Goal: Task Accomplishment & Management: Use online tool/utility

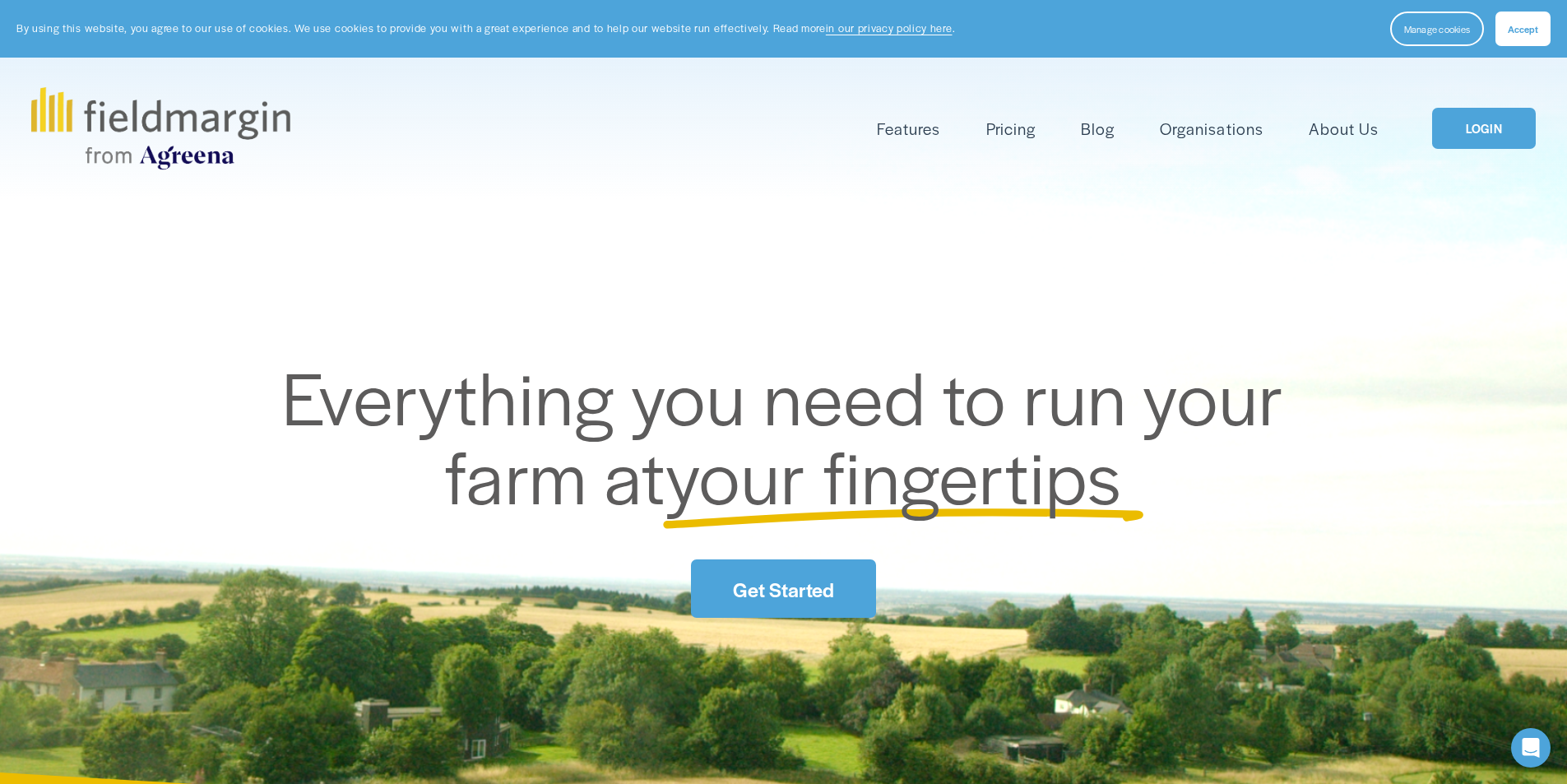
click at [1490, 130] on link "LOGIN" at bounding box center [1484, 129] width 103 height 42
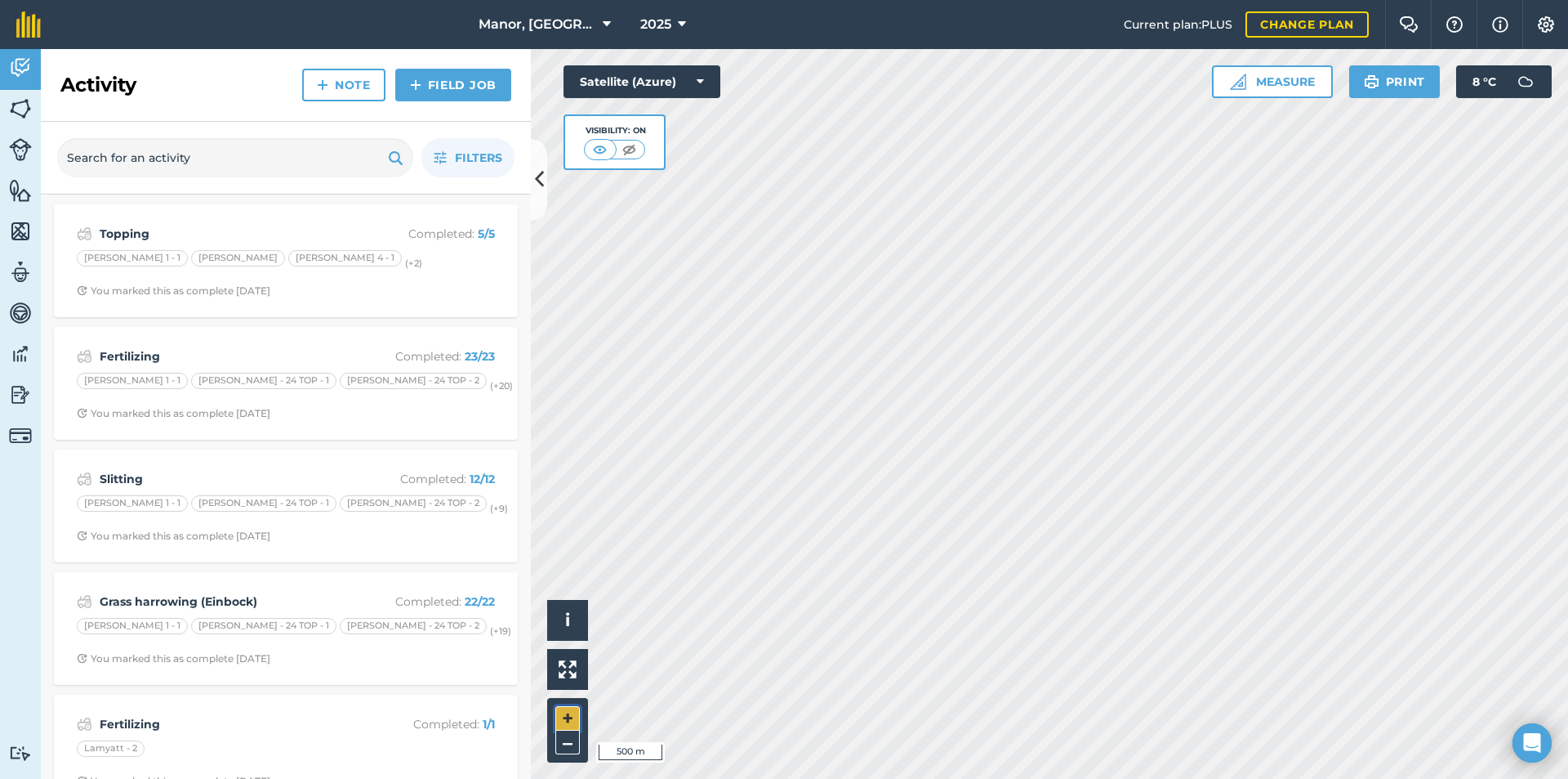
click at [562, 725] on button "+" at bounding box center [568, 718] width 24 height 24
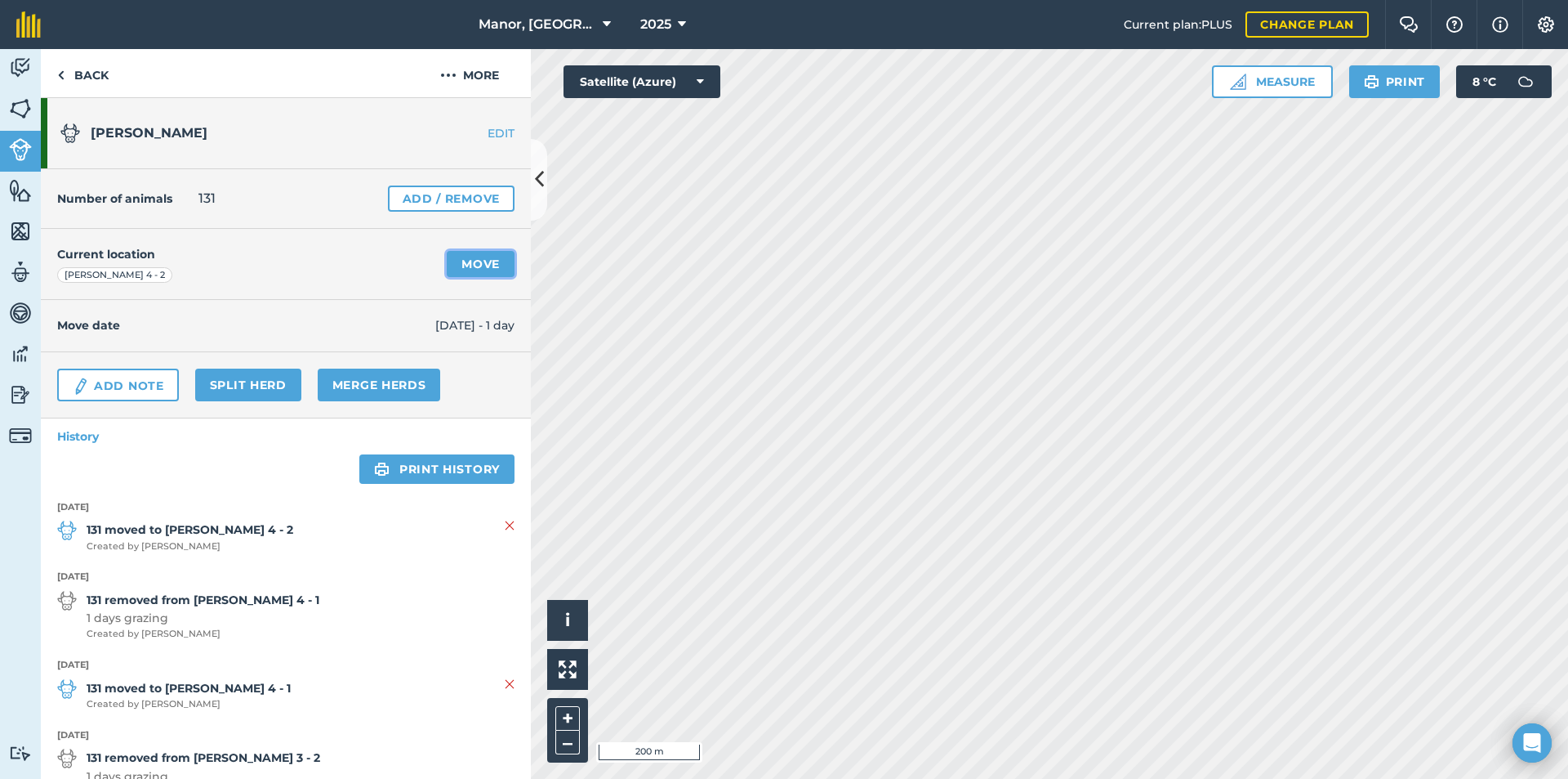
click at [486, 263] on link "Move" at bounding box center [481, 264] width 68 height 26
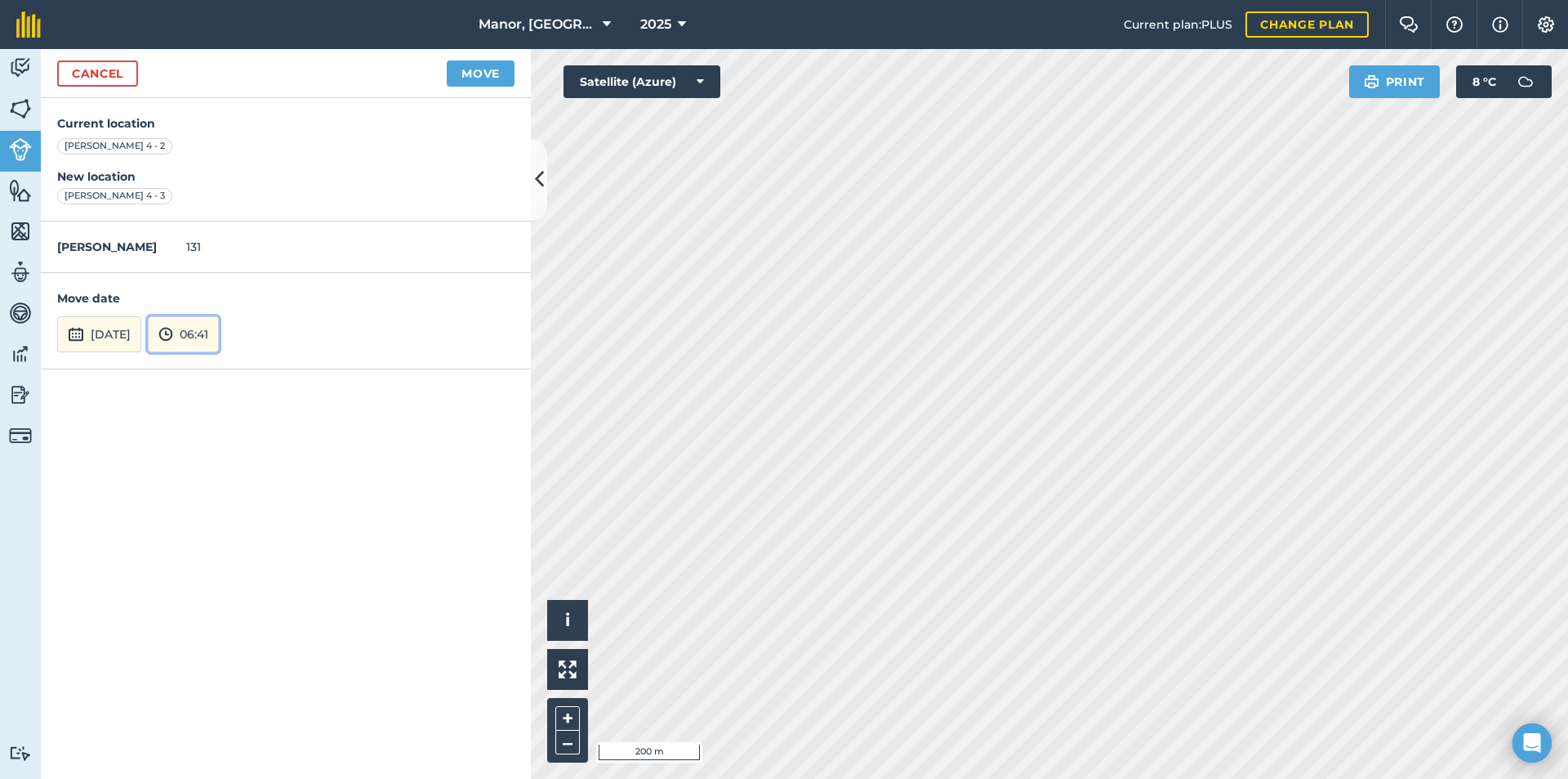
click at [219, 330] on button "06:41" at bounding box center [183, 334] width 71 height 36
click at [222, 249] on button "04:30" at bounding box center [187, 249] width 76 height 26
click at [481, 77] on button "Move" at bounding box center [481, 74] width 68 height 26
